Goal: Task Accomplishment & Management: Use online tool/utility

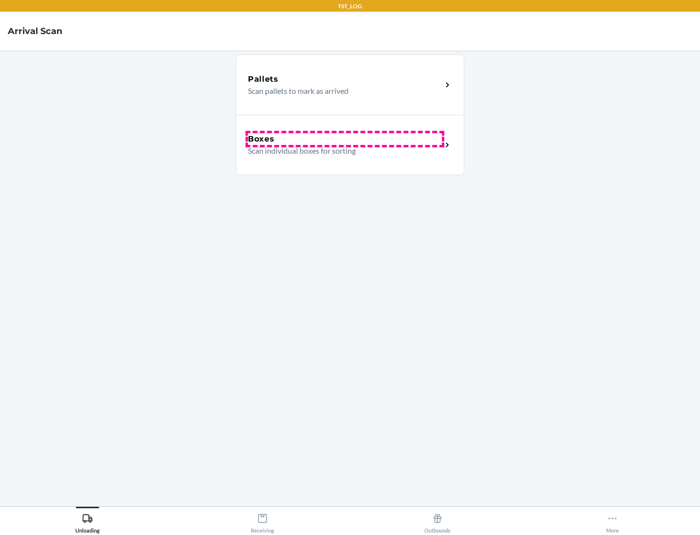
click at [345, 139] on div "Boxes" at bounding box center [345, 139] width 194 height 12
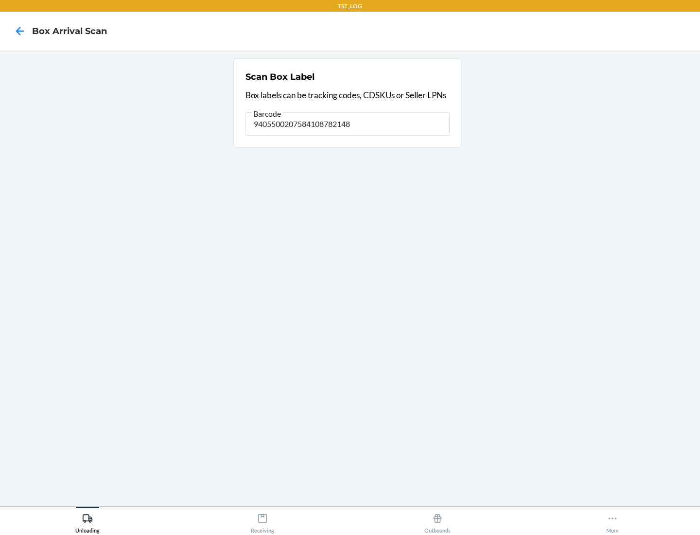
type input "9405500207584108782148"
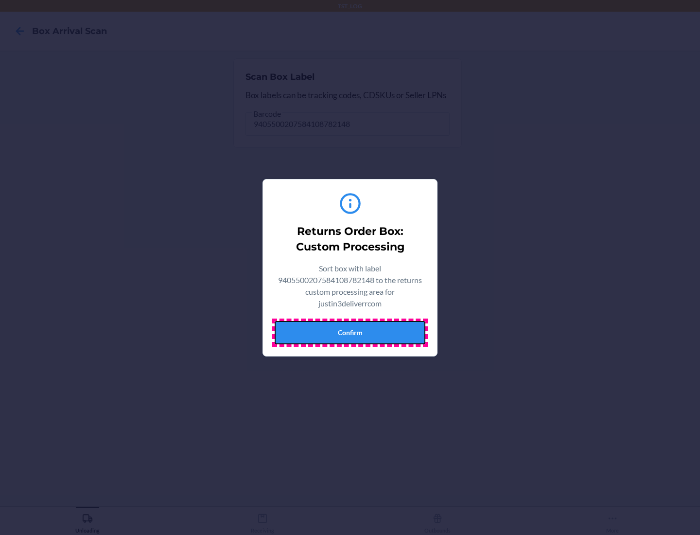
click at [350, 332] on button "Confirm" at bounding box center [350, 332] width 151 height 23
